Goal: Use online tool/utility: Utilize a website feature to perform a specific function

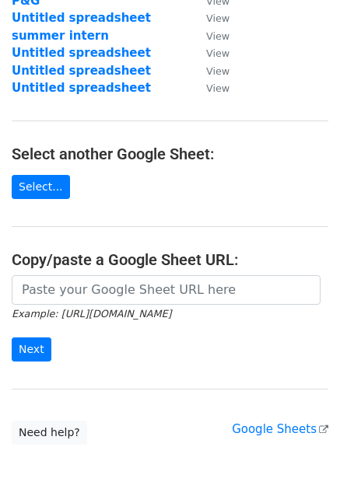
scroll to position [156, 0]
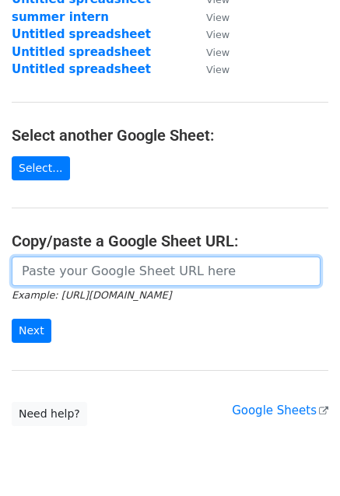
click at [131, 275] on input "url" at bounding box center [166, 272] width 309 height 30
paste input "https://docs.google.com/spreadsheets/d/1gI_Ud9o9K8Z2880RjWAl5kfqKB9bZCDEHR6I0-u…"
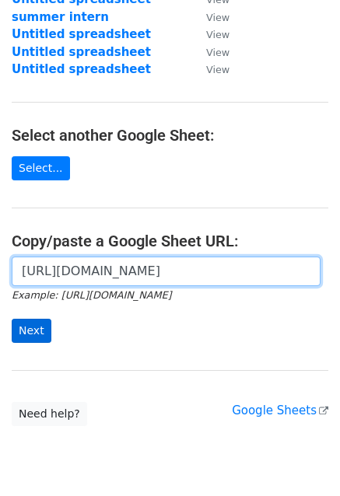
type input "https://docs.google.com/spreadsheets/d/1gI_Ud9o9K8Z2880RjWAl5kfqKB9bZCDEHR6I0-u…"
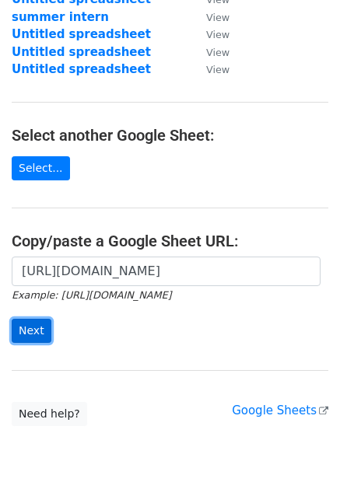
scroll to position [0, 0]
click at [31, 322] on input "Next" at bounding box center [32, 331] width 40 height 24
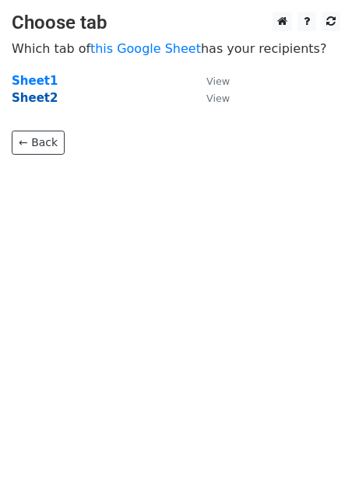
click at [28, 98] on strong "Sheet2" at bounding box center [35, 98] width 46 height 14
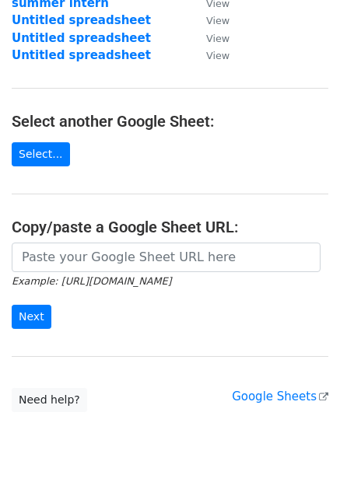
scroll to position [208, 0]
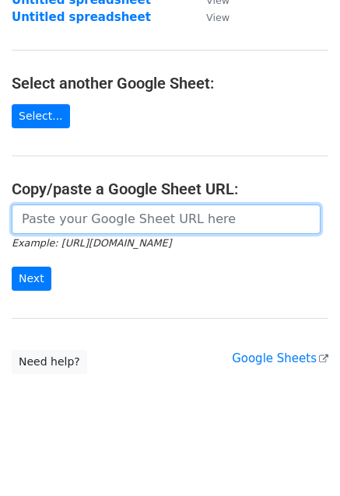
click at [166, 217] on input "url" at bounding box center [166, 220] width 309 height 30
paste input "https://docs.google.com/spreadsheets/d/1gI_Ud9o9K8Z2880RjWAl5kfqKB9bZCDEHR6I0-u…"
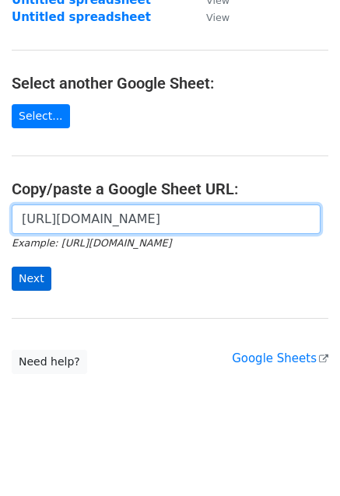
type input "https://docs.google.com/spreadsheets/d/1gI_Ud9o9K8Z2880RjWAl5kfqKB9bZCDEHR6I0-u…"
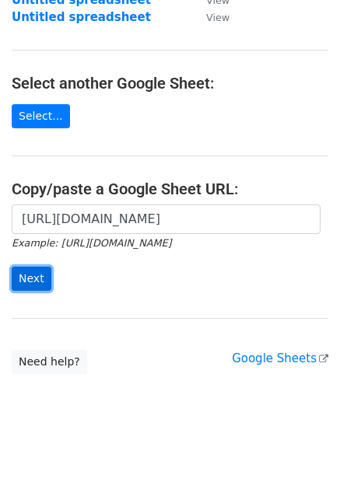
scroll to position [0, 0]
click at [46, 275] on input "Next" at bounding box center [32, 279] width 40 height 24
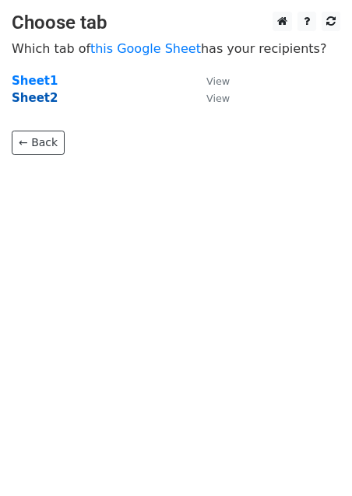
click at [40, 100] on strong "Sheet2" at bounding box center [35, 98] width 46 height 14
